Goal: Navigation & Orientation: Find specific page/section

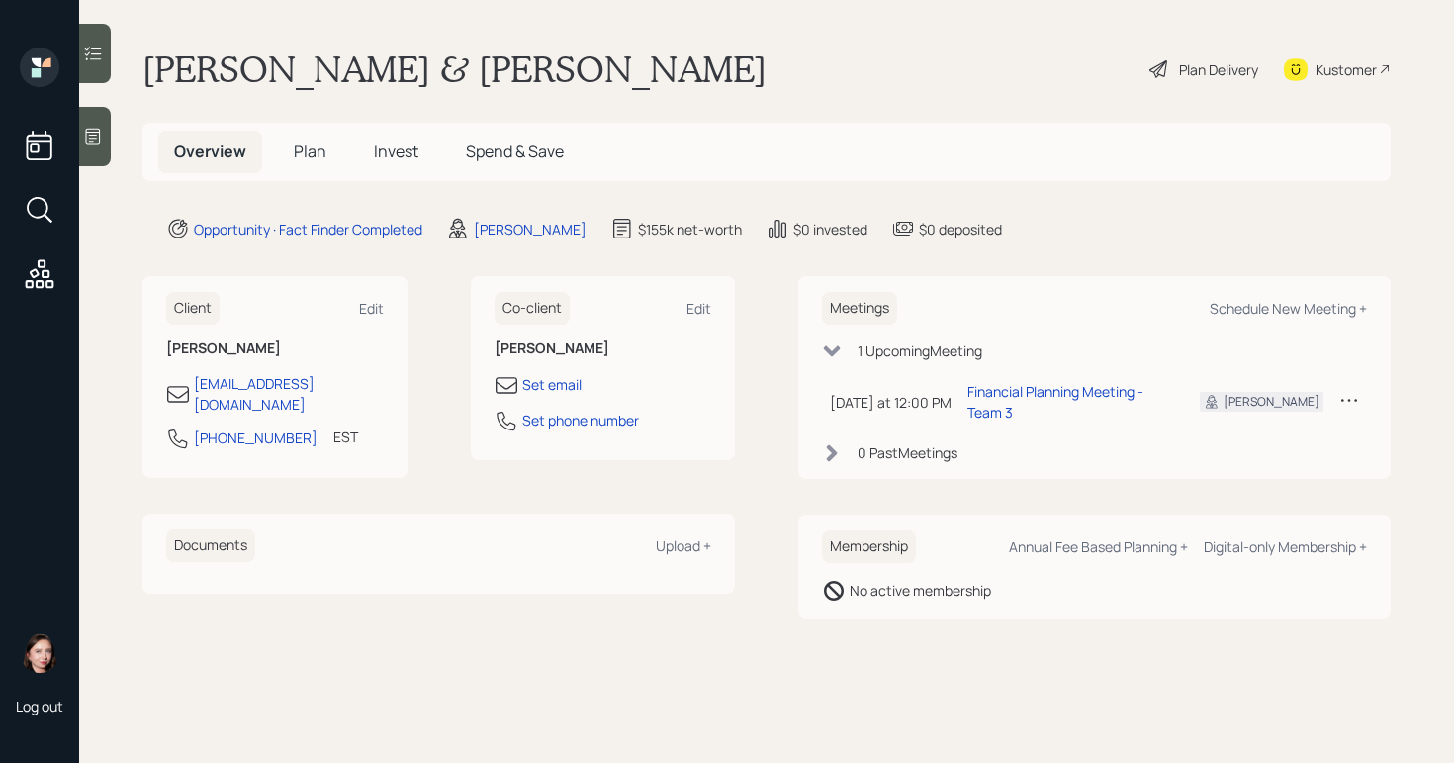
click at [603, 68] on div "Mary & David Alexander Plan Delivery Kustomer" at bounding box center [766, 69] width 1248 height 44
